Goal: Transaction & Acquisition: Obtain resource

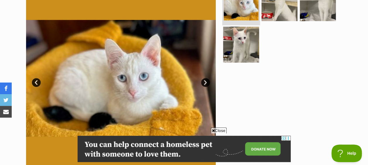
scroll to position [88, 0]
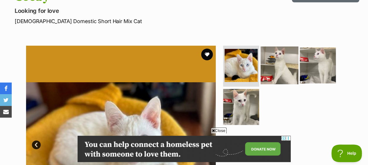
click at [277, 58] on img at bounding box center [280, 66] width 38 height 38
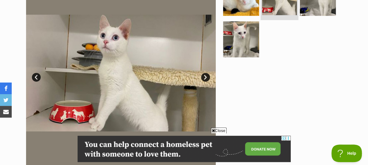
scroll to position [146, 0]
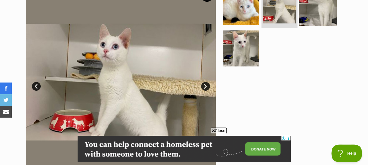
click at [321, 6] on img at bounding box center [318, 7] width 38 height 38
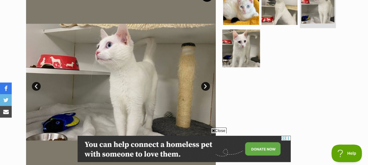
click at [253, 38] on img at bounding box center [241, 48] width 38 height 38
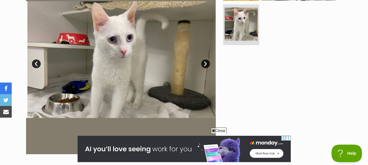
scroll to position [117, 0]
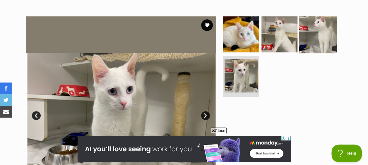
click at [316, 35] on img at bounding box center [318, 35] width 38 height 38
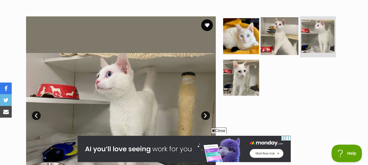
click at [277, 30] on img at bounding box center [280, 36] width 38 height 38
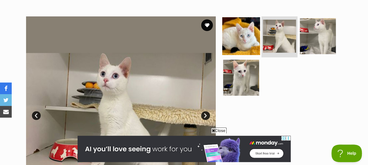
click at [253, 30] on img at bounding box center [241, 36] width 38 height 38
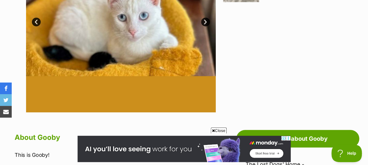
scroll to position [264, 0]
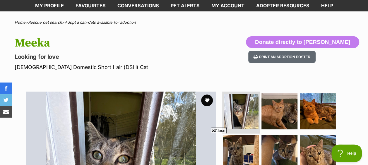
scroll to position [88, 0]
